Goal: Task Accomplishment & Management: Use online tool/utility

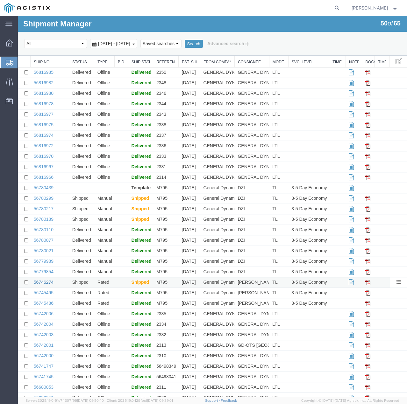
click at [49, 281] on link "56746274" at bounding box center [44, 282] width 20 height 5
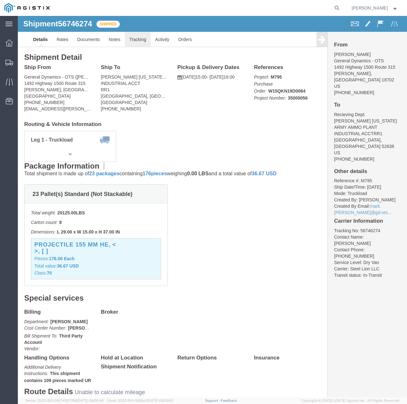
click link "Tracking"
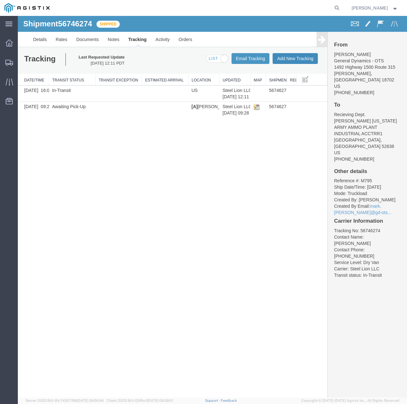
click at [283, 58] on button "Add New Tracking" at bounding box center [294, 58] width 45 height 11
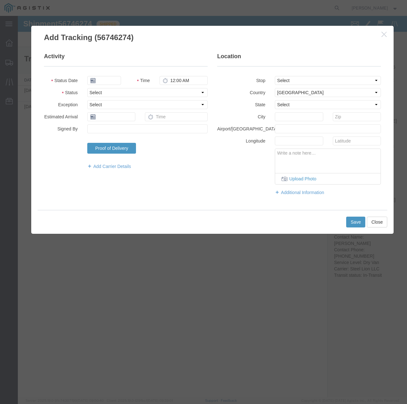
type input "09/16/2025"
type input "3:00 PM"
click at [132, 94] on select "Select Arrival Notice Available Arrival Notice Imported Arrive at Delivery Loca…" at bounding box center [147, 92] width 120 height 9
select select "DELIVRED"
click at [87, 88] on select "Select Arrival Notice Available Arrival Notice Imported Arrive at Delivery Loca…" at bounding box center [147, 92] width 120 height 9
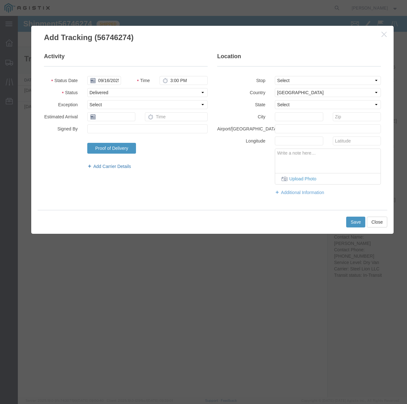
click at [106, 164] on link "Add Carrier Details" at bounding box center [147, 166] width 120 height 6
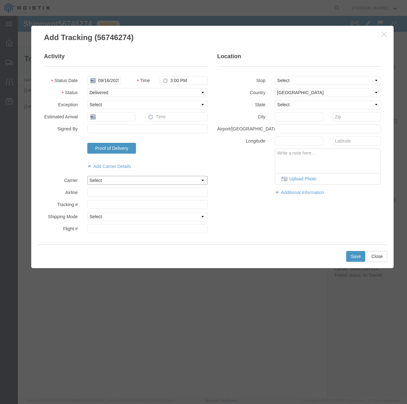
click at [108, 181] on select "Select Steel Lion LLC" at bounding box center [147, 180] width 120 height 9
select select "22873"
click at [87, 176] on select "Select Steel Lion LLC" at bounding box center [147, 180] width 120 height 9
click at [117, 217] on select "Select Air Less than Truckload Multi-Leg Ocean Freight Rail Small Parcel Truckl…" at bounding box center [147, 216] width 120 height 9
select select "TL"
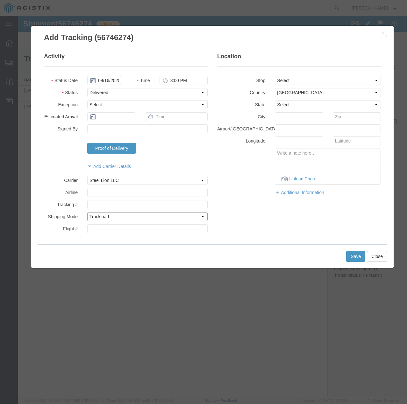
click at [87, 212] on select "Select Air Less than Truckload Multi-Leg Ocean Freight Rail Small Parcel Truckl…" at bounding box center [147, 216] width 120 height 9
click at [357, 258] on button "Save" at bounding box center [355, 256] width 19 height 11
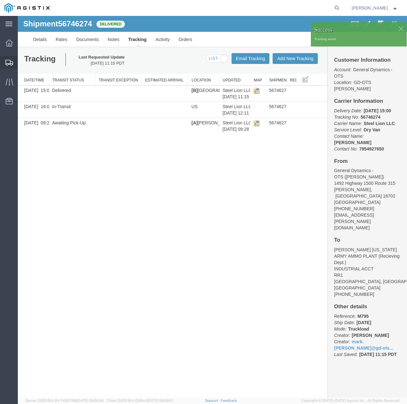
click at [11, 60] on icon at bounding box center [9, 63] width 8 height 6
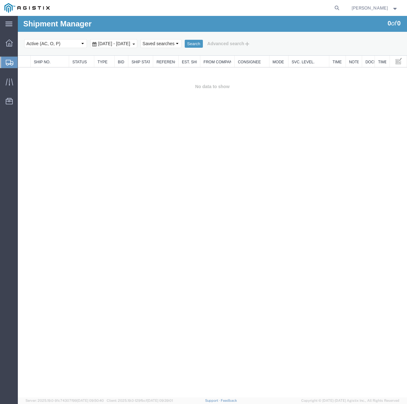
click at [74, 42] on select "Select status Active (AC, O, P) All Approved Awaiting Confirmation (AC) Booked …" at bounding box center [55, 43] width 63 height 9
select select "ALL"
click at [24, 39] on select "Select status Active (AC, O, P) All Approved Awaiting Confirmation (AC) Booked …" at bounding box center [55, 43] width 63 height 9
